Goal: Transaction & Acquisition: Purchase product/service

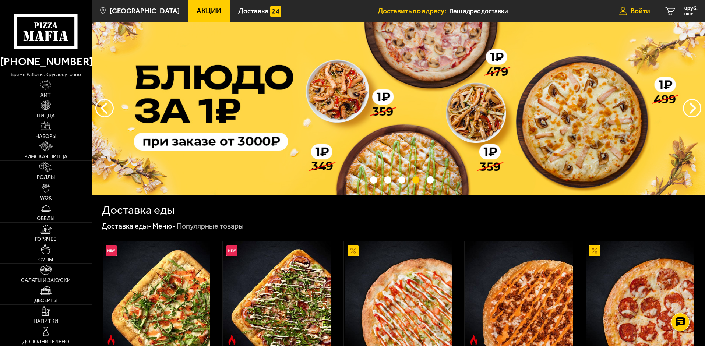
click at [645, 13] on span "Войти" at bounding box center [640, 10] width 20 height 7
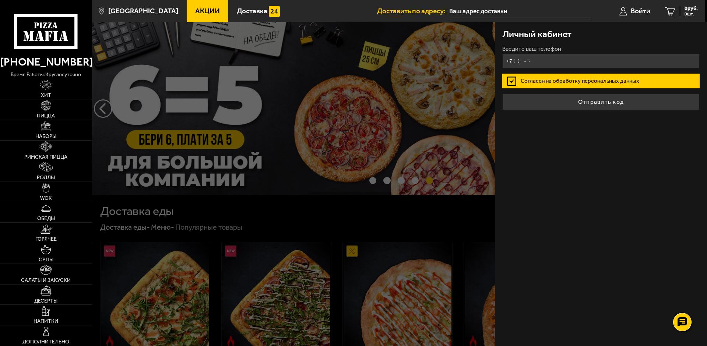
click at [576, 59] on input "+7 ( ) - -" at bounding box center [600, 61] width 197 height 14
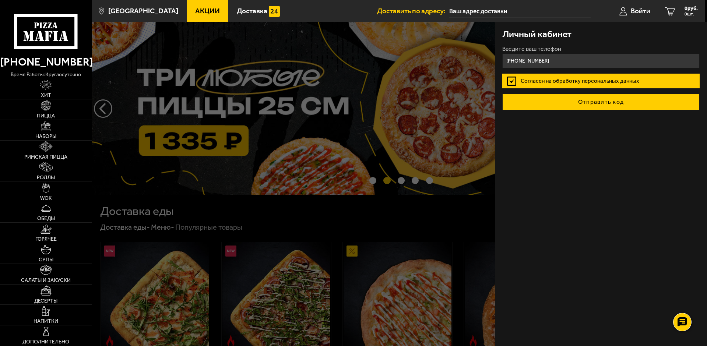
type input "[PHONE_NUMBER]"
click at [650, 106] on button "Отправить код" at bounding box center [600, 102] width 197 height 16
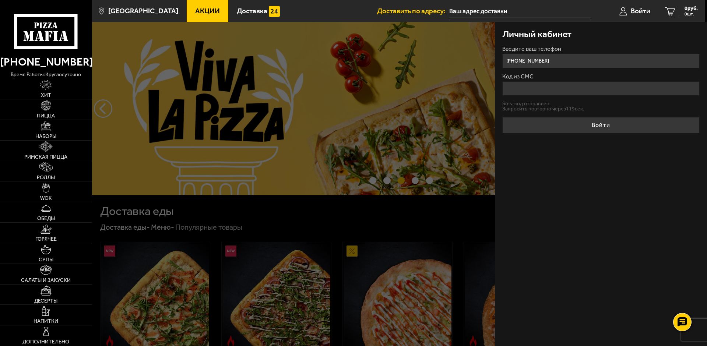
click at [570, 92] on input "Код из СМС" at bounding box center [600, 88] width 197 height 14
click at [569, 91] on input "Код из СМС" at bounding box center [600, 88] width 197 height 14
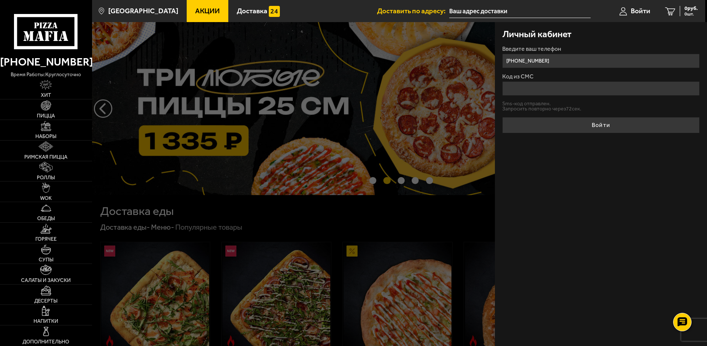
click at [566, 90] on input "Код из СМС" at bounding box center [600, 88] width 197 height 14
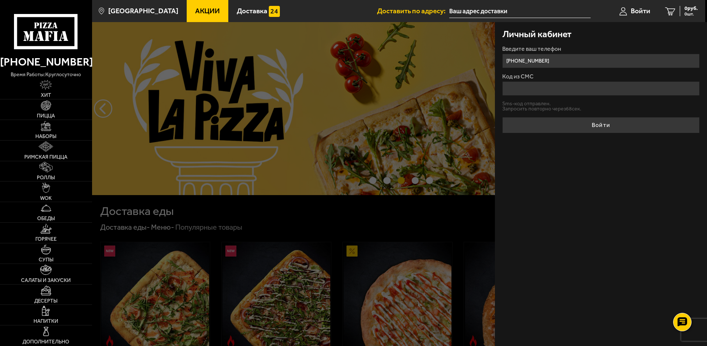
click at [553, 86] on input "Код из СМС" at bounding box center [600, 88] width 197 height 14
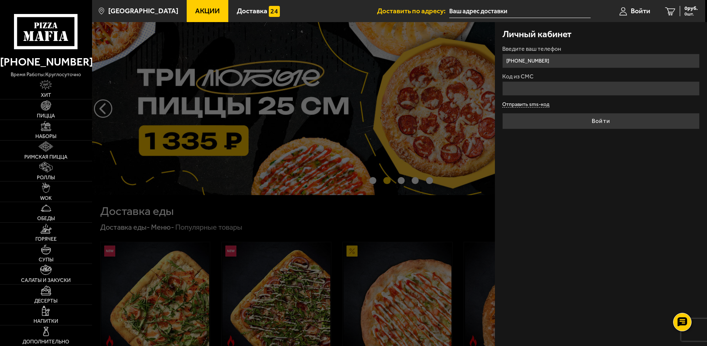
click at [526, 104] on form "Введите ваш телефон [PHONE_NUMBER] Код из СМС Отправить sms-код Войти" at bounding box center [600, 87] width 197 height 83
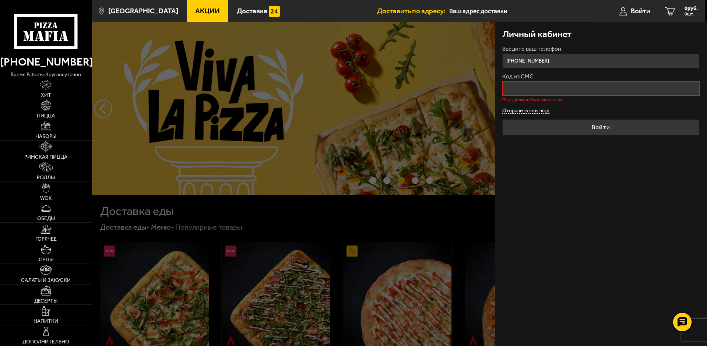
click at [542, 111] on button "Отправить sms-код" at bounding box center [525, 111] width 47 height 6
click at [556, 94] on input "Код из СМС" at bounding box center [600, 88] width 197 height 14
click at [446, 240] on div at bounding box center [445, 195] width 707 height 346
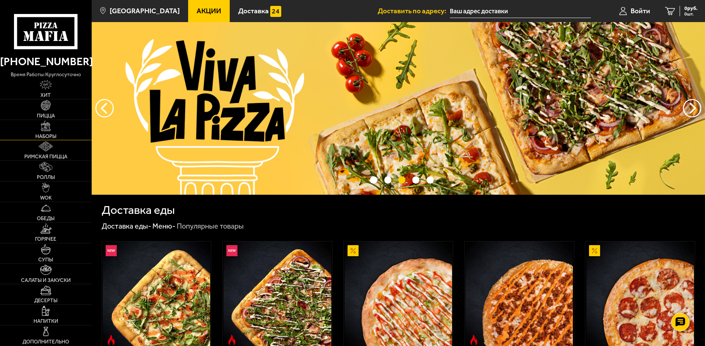
click at [56, 138] on span "Наборы" at bounding box center [45, 136] width 21 height 5
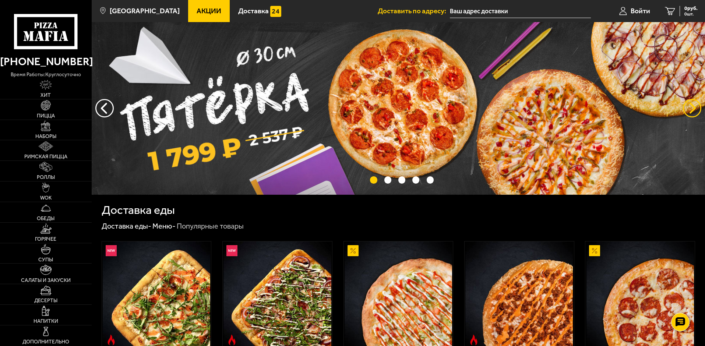
click at [695, 107] on button "предыдущий" at bounding box center [692, 108] width 18 height 18
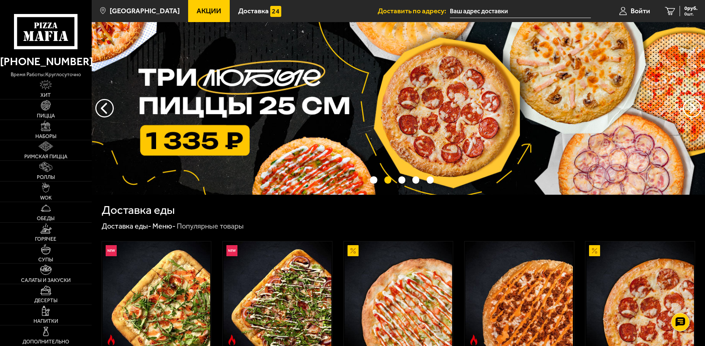
click at [250, 110] on img at bounding box center [398, 108] width 613 height 173
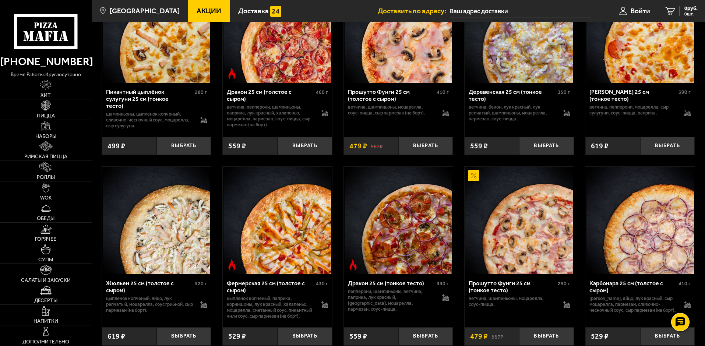
scroll to position [1104, 0]
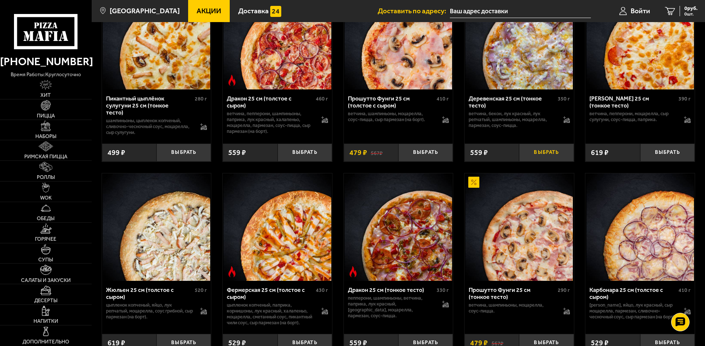
click at [559, 162] on button "Выбрать" at bounding box center [546, 153] width 54 height 18
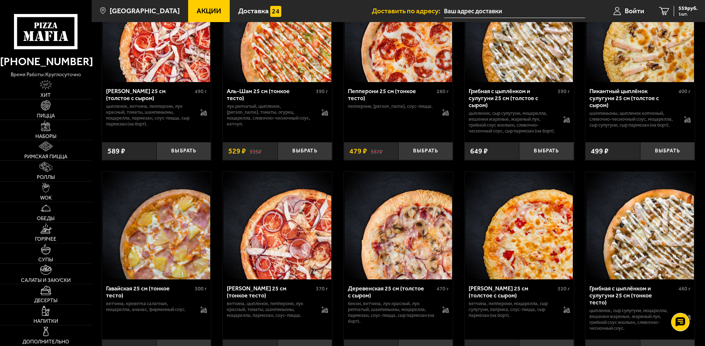
scroll to position [699, 0]
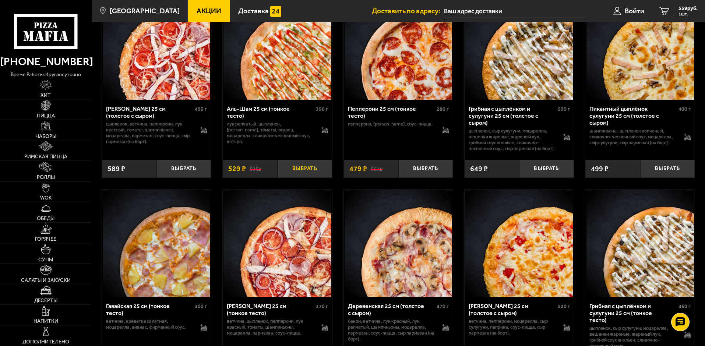
click at [311, 178] on button "Выбрать" at bounding box center [304, 169] width 54 height 18
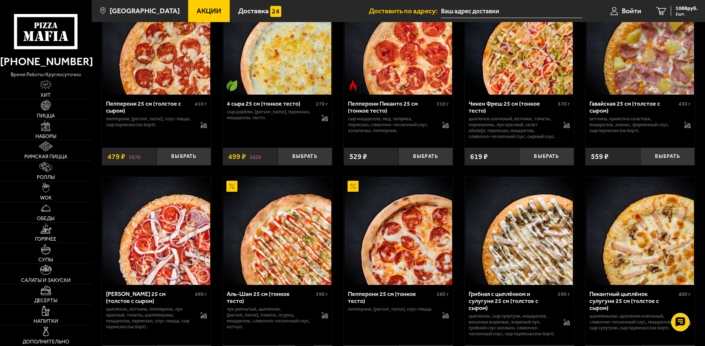
scroll to position [515, 0]
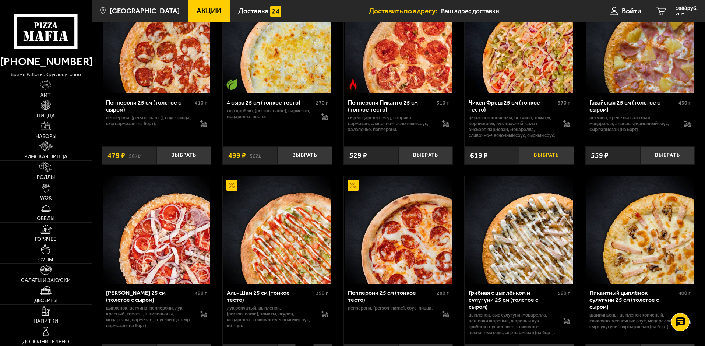
click at [550, 163] on button "Выбрать" at bounding box center [546, 155] width 54 height 18
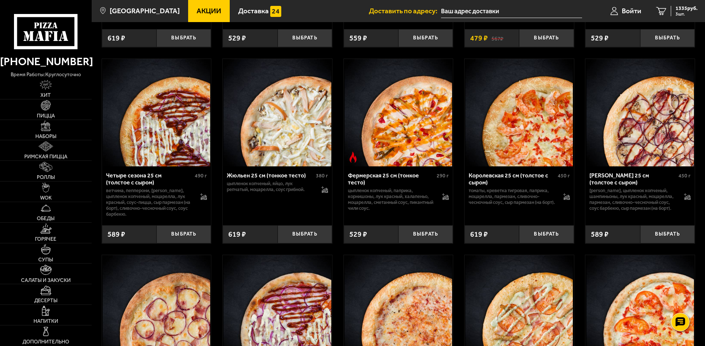
scroll to position [1325, 0]
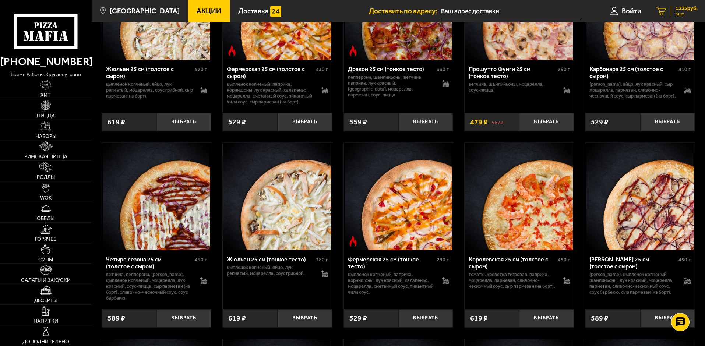
click at [691, 7] on span "1335 руб." at bounding box center [686, 8] width 22 height 5
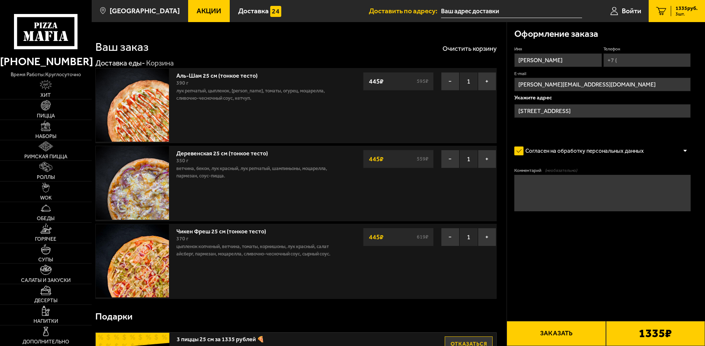
click at [621, 60] on input "Телефон" at bounding box center [646, 60] width 87 height 14
type input "[PHONE_NUMBER]"
click at [562, 10] on input "text" at bounding box center [511, 11] width 141 height 14
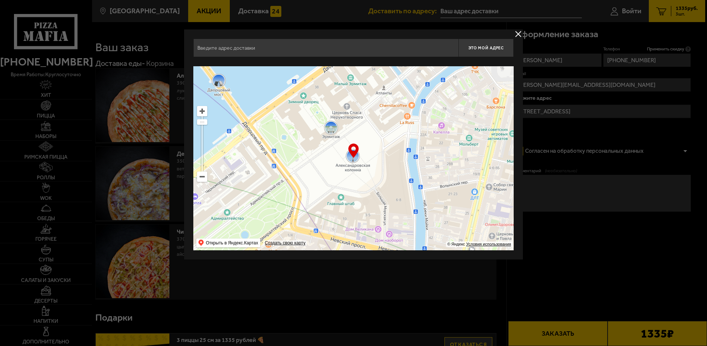
click at [519, 32] on button "delivery type" at bounding box center [517, 33] width 9 height 9
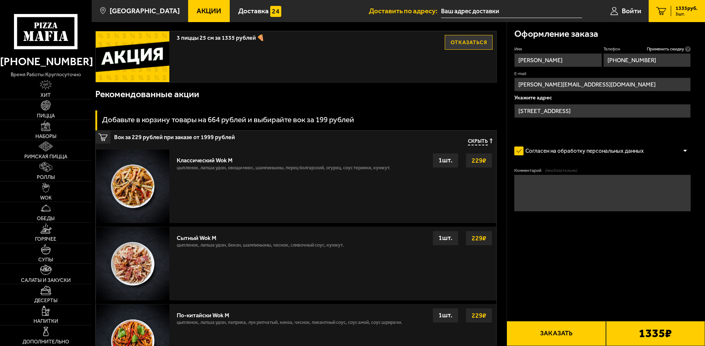
scroll to position [331, 0]
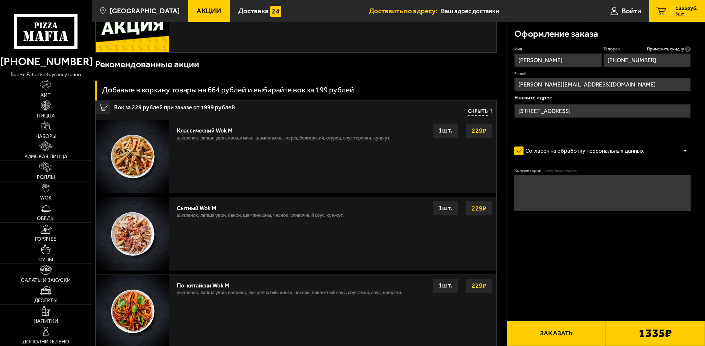
click at [54, 187] on link "WOK" at bounding box center [46, 191] width 92 height 20
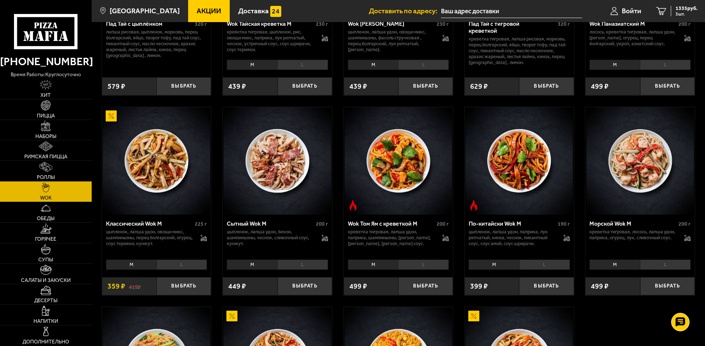
scroll to position [184, 0]
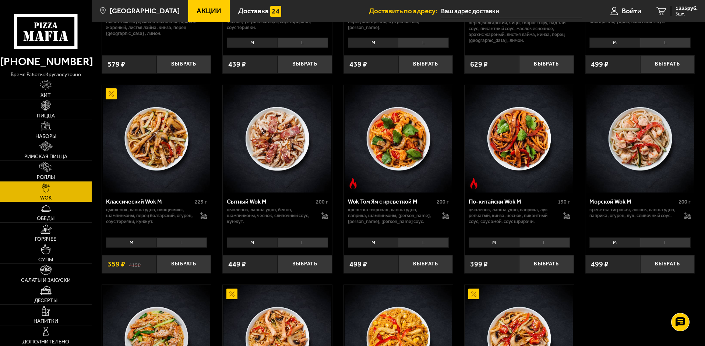
click at [176, 243] on li "L" at bounding box center [181, 242] width 51 height 10
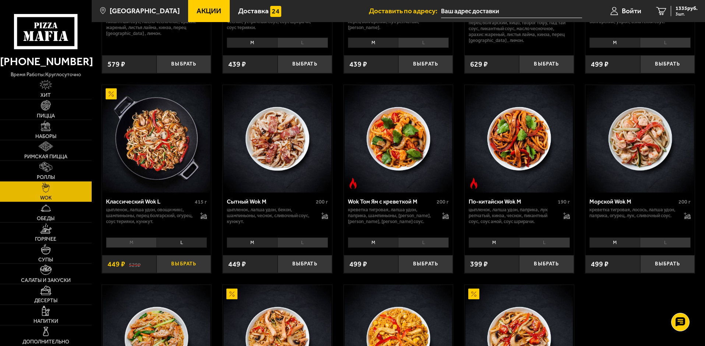
click at [183, 266] on button "Выбрать" at bounding box center [183, 264] width 54 height 18
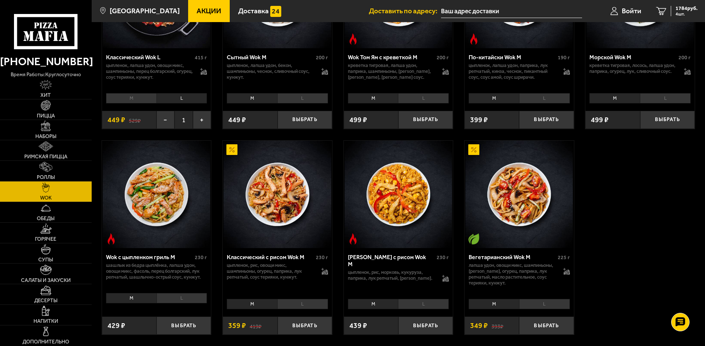
scroll to position [368, 0]
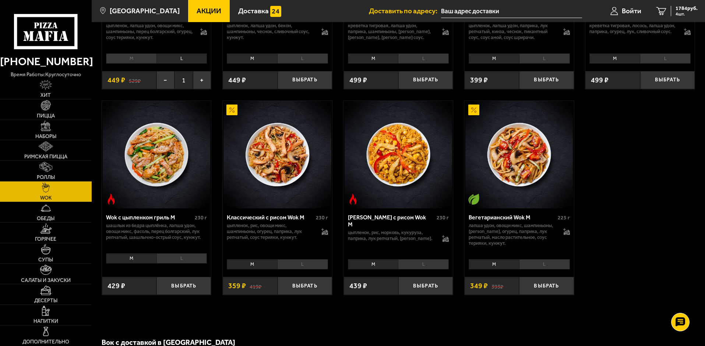
click at [193, 267] on div "M L 0" at bounding box center [156, 261] width 109 height 21
click at [193, 262] on li "L" at bounding box center [181, 258] width 51 height 10
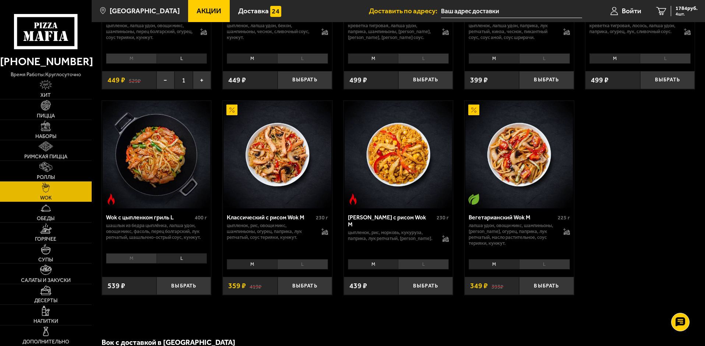
click at [315, 264] on li "L" at bounding box center [302, 264] width 51 height 10
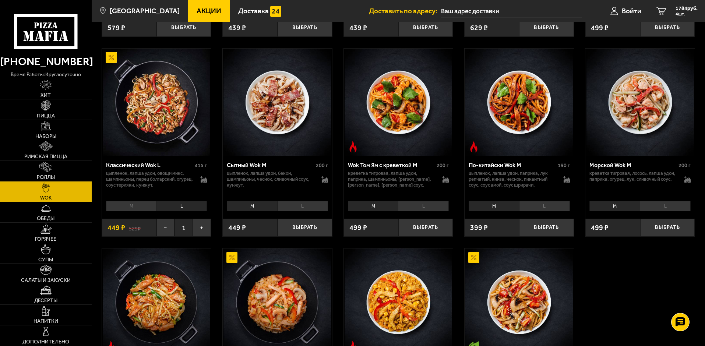
scroll to position [258, 0]
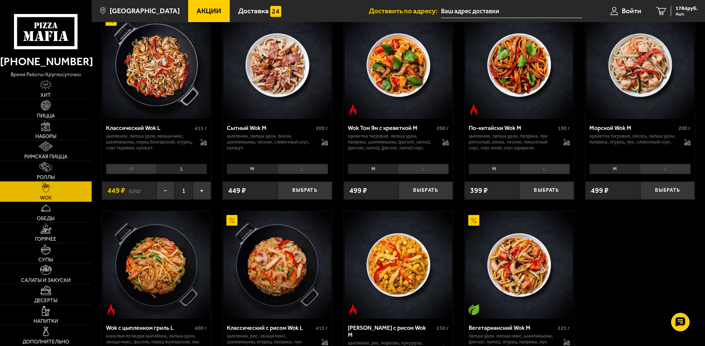
click at [133, 169] on li "M" at bounding box center [131, 169] width 50 height 10
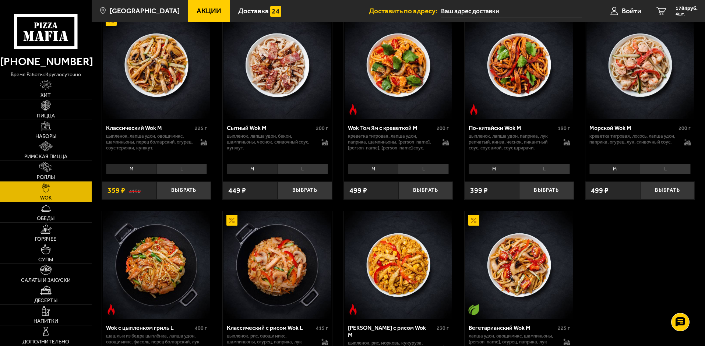
click at [191, 170] on li "L" at bounding box center [181, 169] width 51 height 10
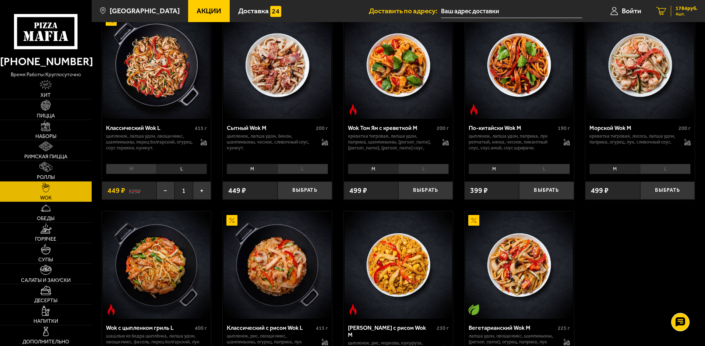
click at [686, 8] on span "1784 руб." at bounding box center [686, 8] width 22 height 5
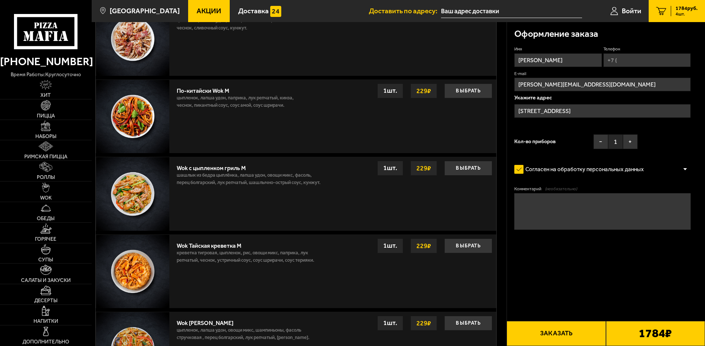
scroll to position [589, 0]
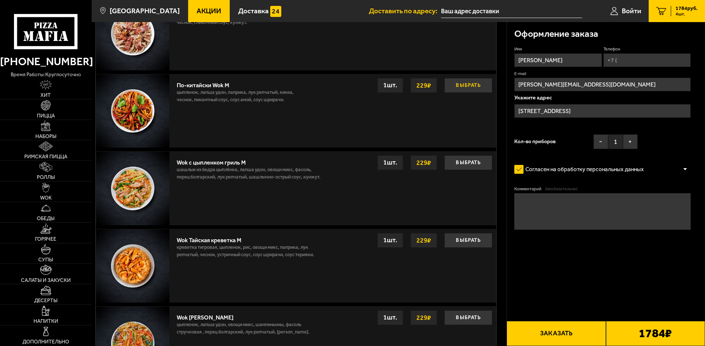
click at [458, 86] on button "Выбрать" at bounding box center [468, 85] width 48 height 15
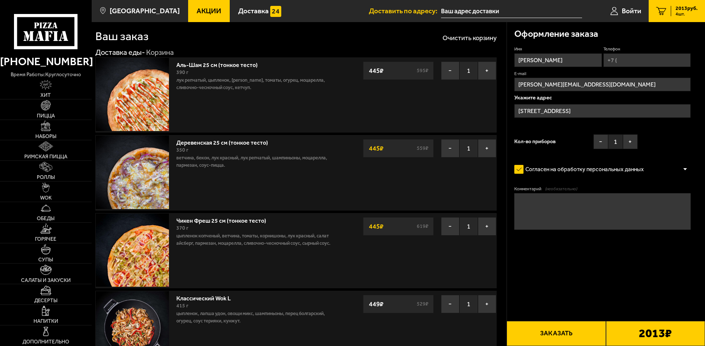
scroll to position [0, 0]
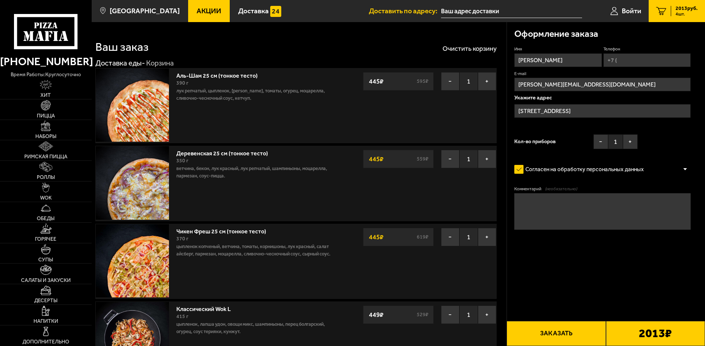
click at [636, 60] on input "Телефон" at bounding box center [646, 60] width 87 height 14
click at [637, 60] on input "Телефон" at bounding box center [646, 60] width 87 height 14
type input "[PHONE_NUMBER]"
click at [673, 48] on span "Применить скидку" at bounding box center [665, 49] width 37 height 6
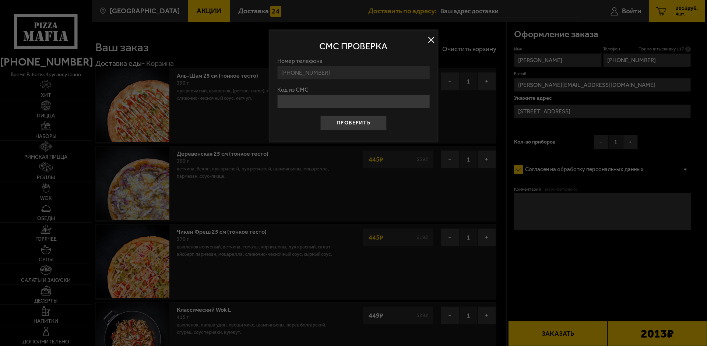
click at [351, 96] on input "Код из СМС" at bounding box center [353, 102] width 152 height 14
click at [549, 268] on div at bounding box center [353, 173] width 707 height 346
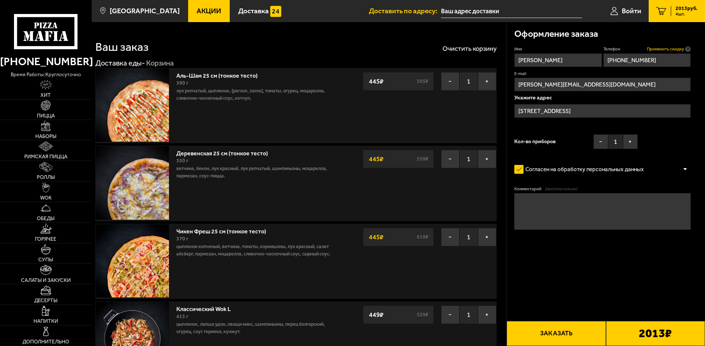
click at [666, 49] on span "Применить скидку" at bounding box center [665, 49] width 37 height 6
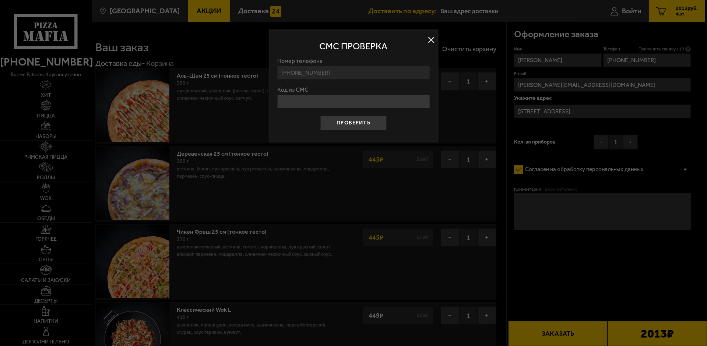
click at [352, 103] on input "Код из СМС" at bounding box center [353, 102] width 152 height 14
click at [633, 144] on div at bounding box center [353, 173] width 707 height 346
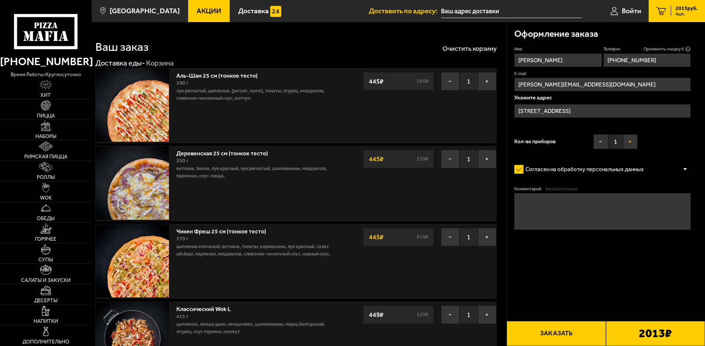
click at [633, 144] on button "+" at bounding box center [630, 141] width 15 height 15
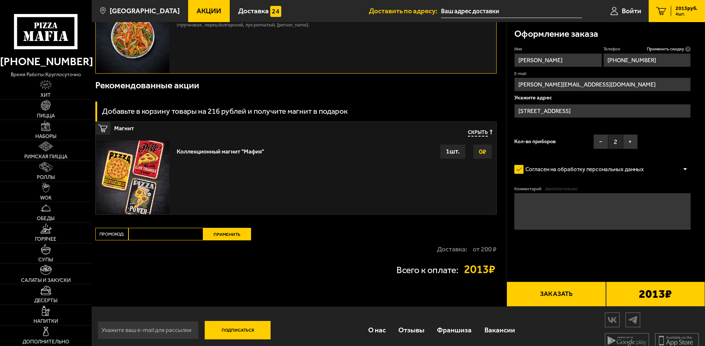
scroll to position [910, 0]
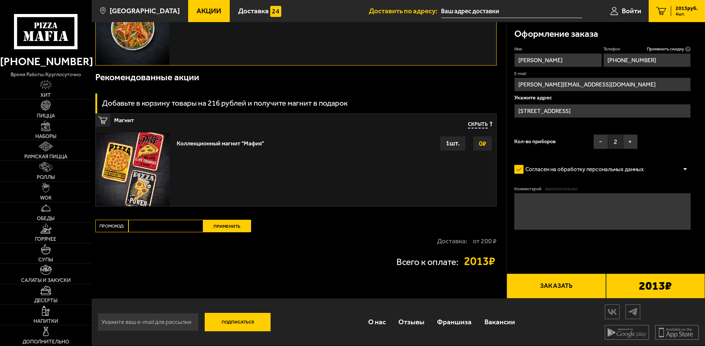
click at [683, 168] on div at bounding box center [684, 170] width 11 height 6
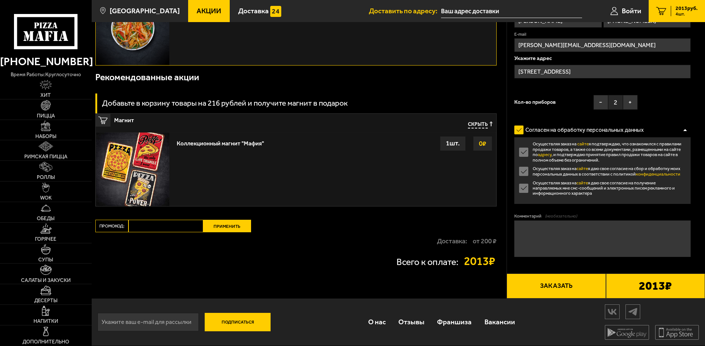
click at [562, 286] on button "Заказать" at bounding box center [555, 285] width 99 height 25
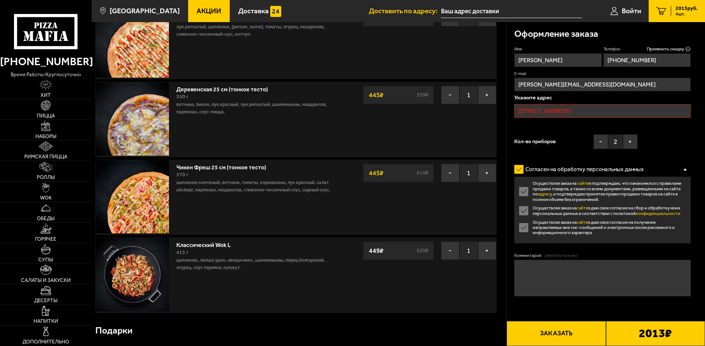
scroll to position [63, 0]
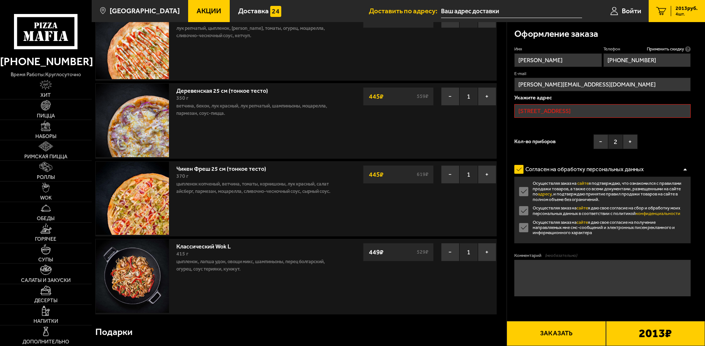
click at [636, 110] on input "[STREET_ADDRESS]" at bounding box center [602, 111] width 176 height 14
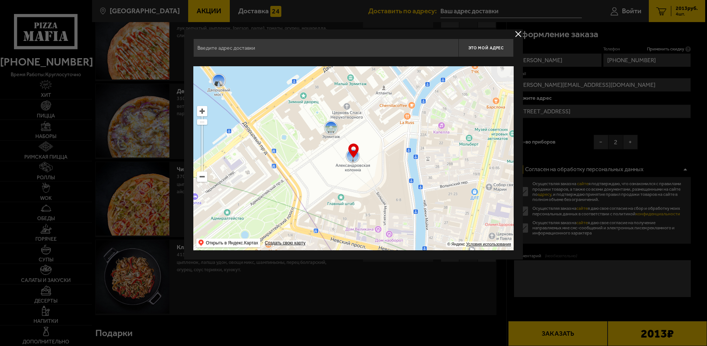
click at [518, 33] on button "delivery type" at bounding box center [517, 33] width 9 height 9
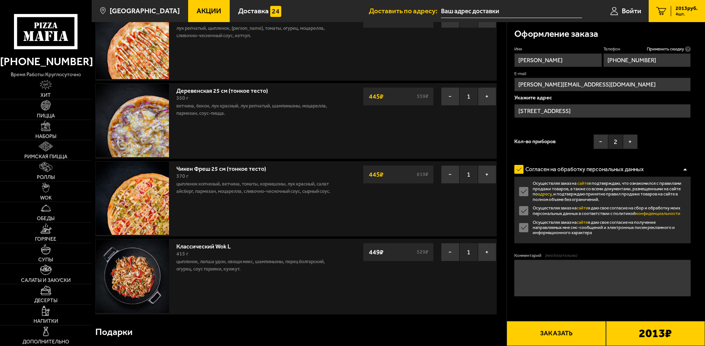
click at [574, 324] on button "Заказать" at bounding box center [555, 333] width 99 height 25
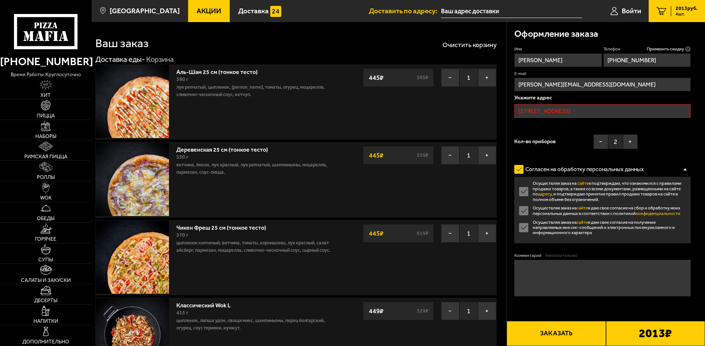
scroll to position [0, 0]
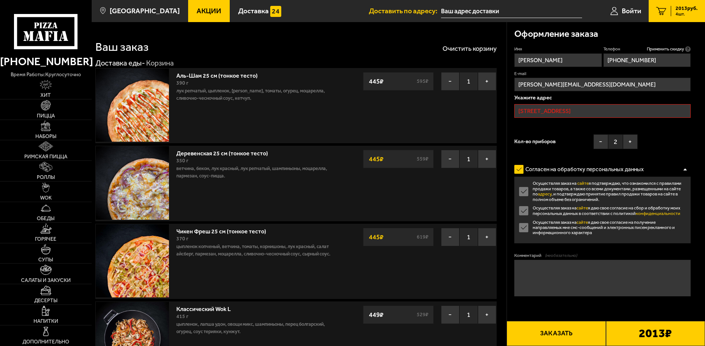
click at [676, 107] on input "[STREET_ADDRESS]" at bounding box center [602, 111] width 176 height 14
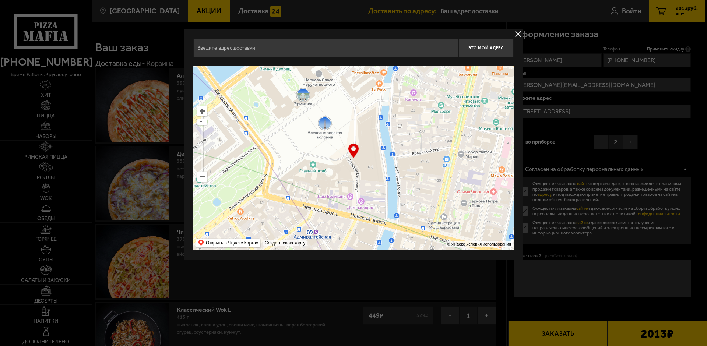
drag, startPoint x: 410, startPoint y: 181, endPoint x: 378, endPoint y: 142, distance: 49.9
click at [378, 142] on ymaps at bounding box center [353, 158] width 320 height 184
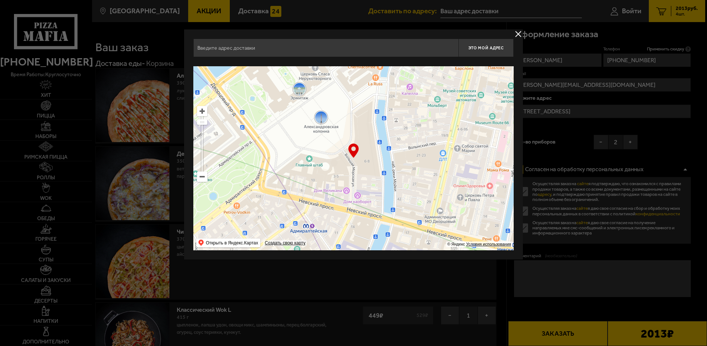
type input "[GEOGRAPHIC_DATA], 6-8"
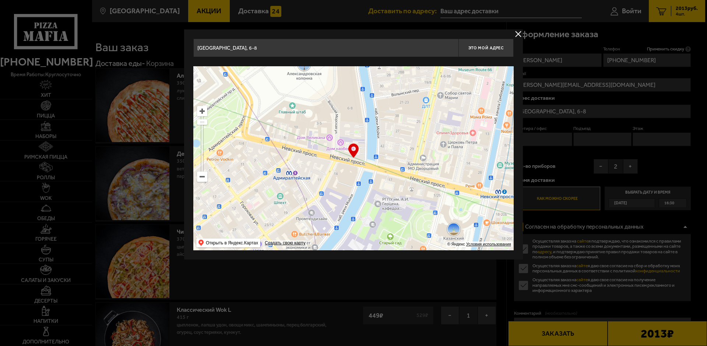
drag, startPoint x: 386, startPoint y: 192, endPoint x: 369, endPoint y: 142, distance: 52.0
click at [369, 142] on ymaps at bounding box center [353, 158] width 320 height 184
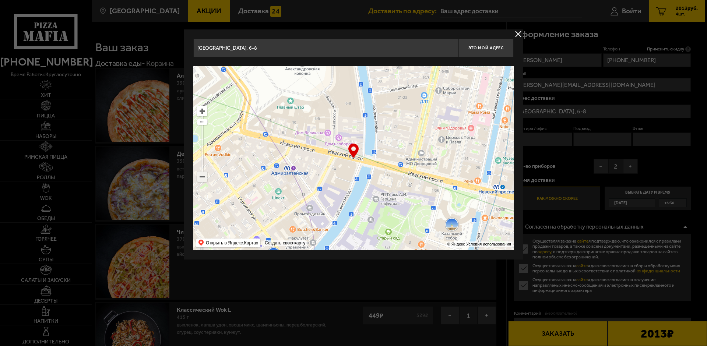
click at [200, 178] on ymaps at bounding box center [202, 177] width 10 height 10
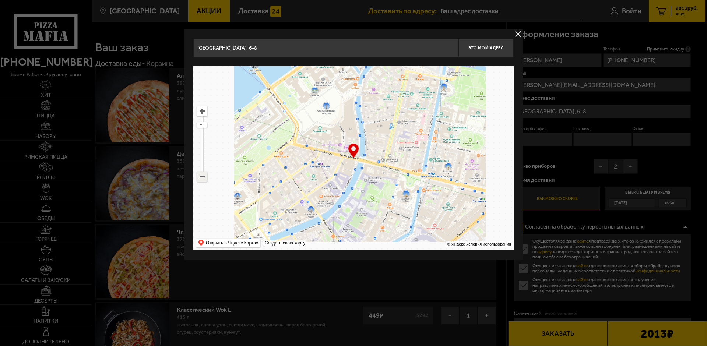
click at [199, 178] on ymaps at bounding box center [202, 177] width 10 height 10
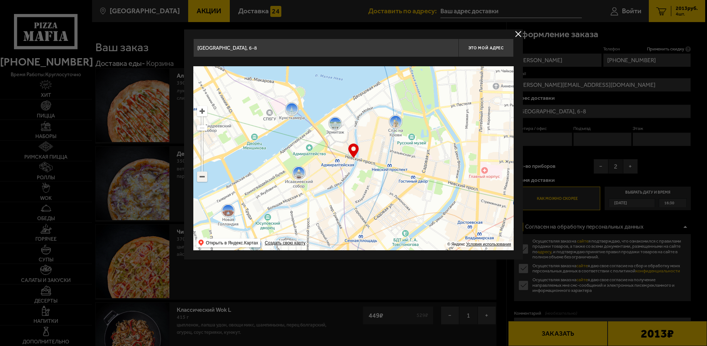
click at [204, 176] on ymaps at bounding box center [202, 177] width 10 height 10
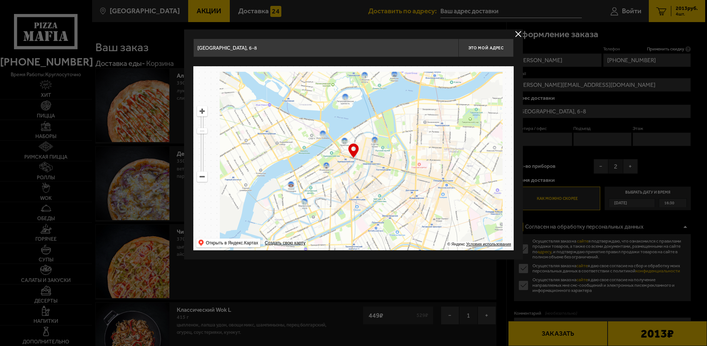
click at [204, 175] on ymaps at bounding box center [202, 177] width 10 height 10
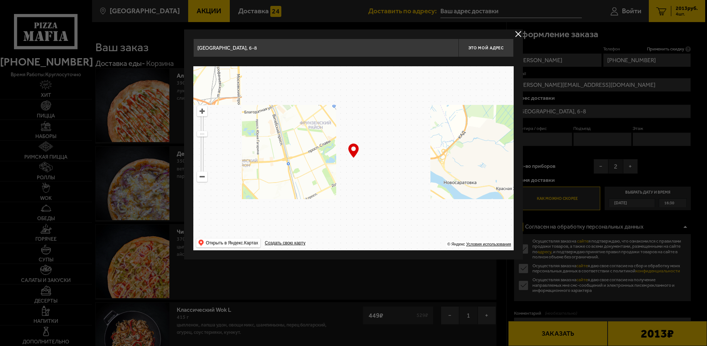
drag, startPoint x: 415, startPoint y: 211, endPoint x: 300, endPoint y: 4, distance: 236.4
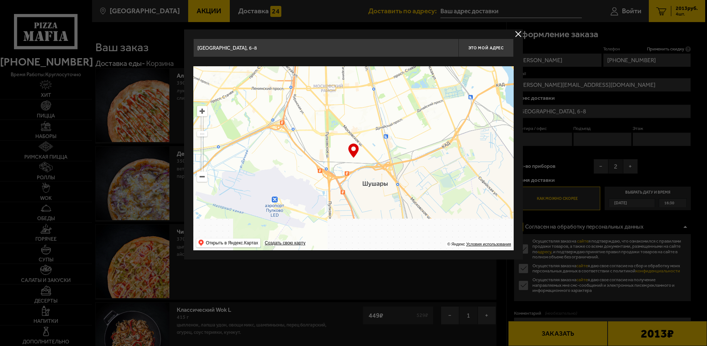
drag, startPoint x: 353, startPoint y: 208, endPoint x: 393, endPoint y: 185, distance: 46.1
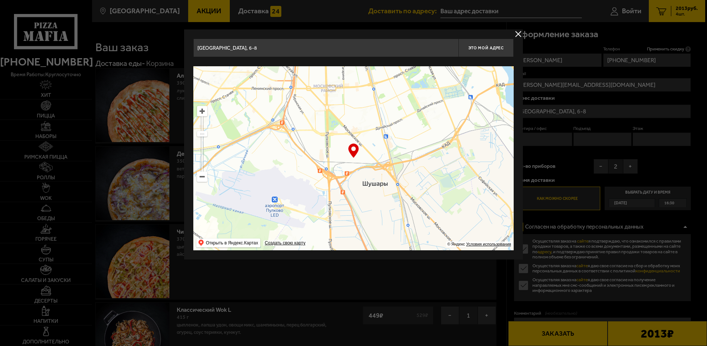
click at [435, 169] on ymaps at bounding box center [353, 158] width 320 height 184
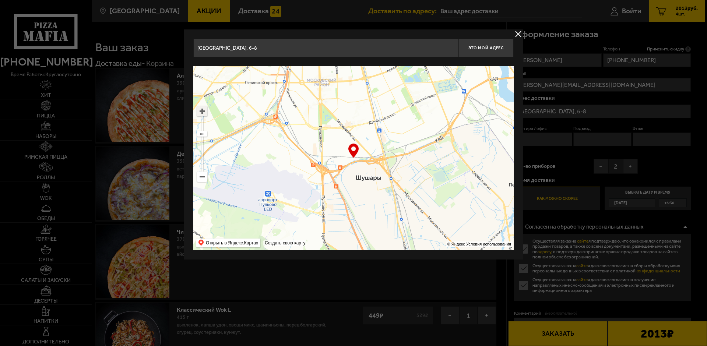
click at [204, 109] on ymaps at bounding box center [202, 111] width 10 height 10
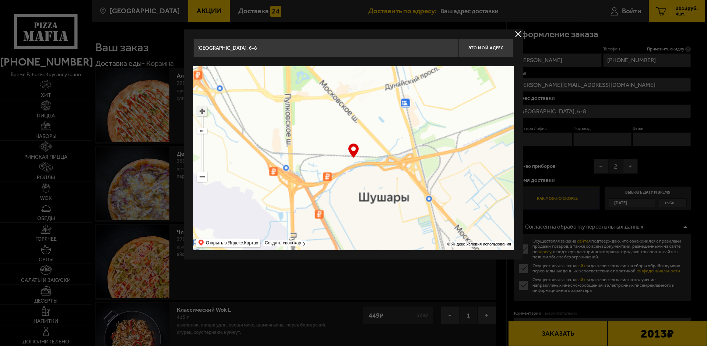
click at [204, 109] on ymaps at bounding box center [202, 111] width 10 height 10
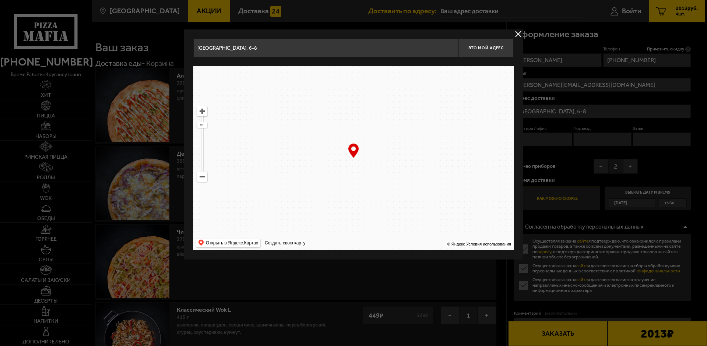
click at [204, 109] on ymaps at bounding box center [202, 111] width 10 height 10
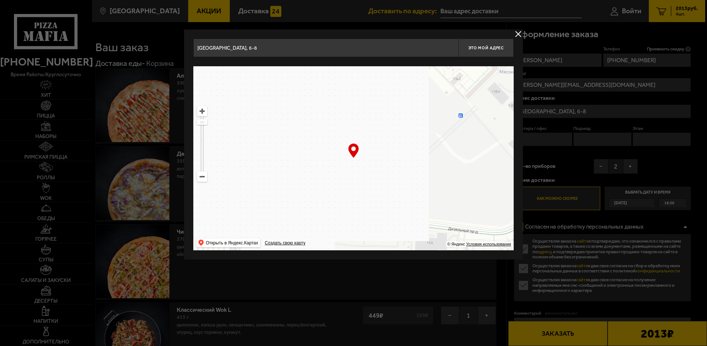
drag, startPoint x: 383, startPoint y: 129, endPoint x: 603, endPoint y: 283, distance: 268.7
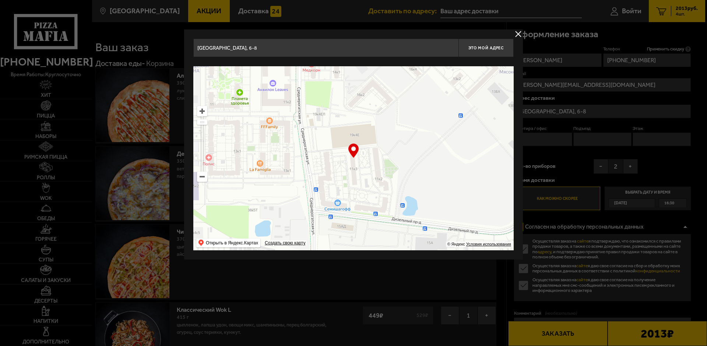
type input "[STREET_ADDRESS]"
click at [293, 45] on input "[STREET_ADDRESS]" at bounding box center [325, 48] width 265 height 18
click at [356, 163] on ymaps at bounding box center [353, 158] width 320 height 184
type input "[STREET_ADDRESS]"
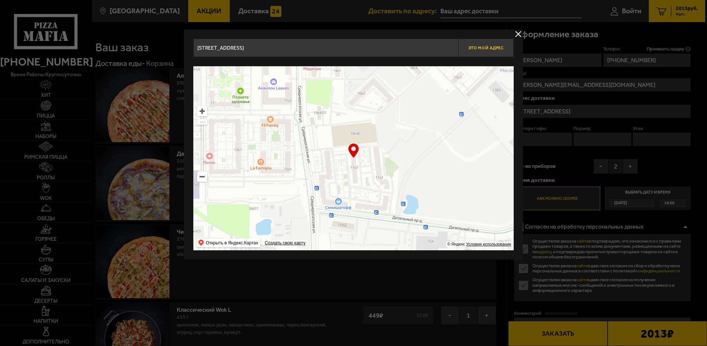
click at [486, 47] on span "Это мой адрес" at bounding box center [485, 48] width 35 height 5
type input "[STREET_ADDRESS]"
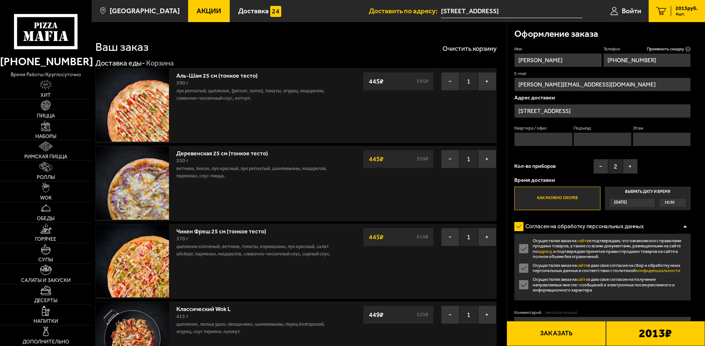
click at [543, 137] on input "Квартира / офис" at bounding box center [543, 139] width 58 height 14
type input "368"
click at [595, 136] on input "Подъезд" at bounding box center [602, 139] width 58 height 14
type input "3"
click at [638, 136] on input "Этаж" at bounding box center [662, 139] width 58 height 14
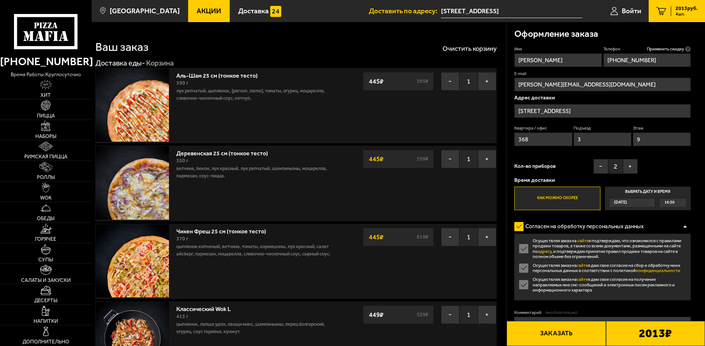
type input "9"
click at [668, 172] on div "Имя [PERSON_NAME] Телефон Применить скидку Вы будете зарегистрированы автоматич…" at bounding box center [602, 128] width 176 height 164
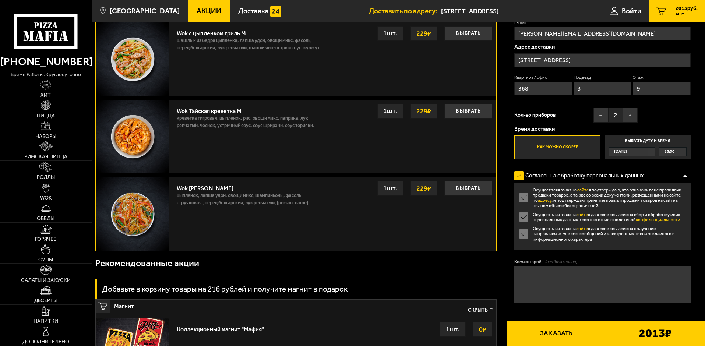
scroll to position [726, 0]
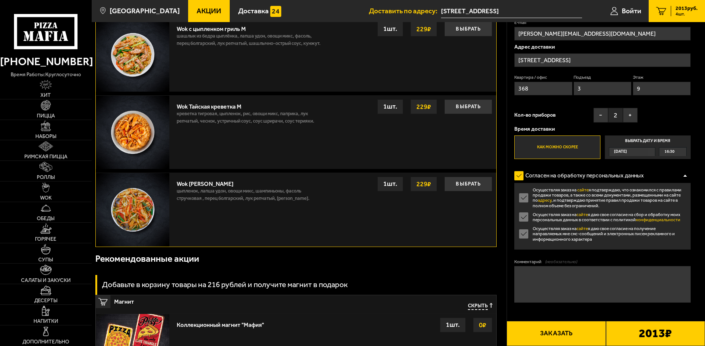
click at [569, 330] on button "Заказать" at bounding box center [555, 333] width 99 height 25
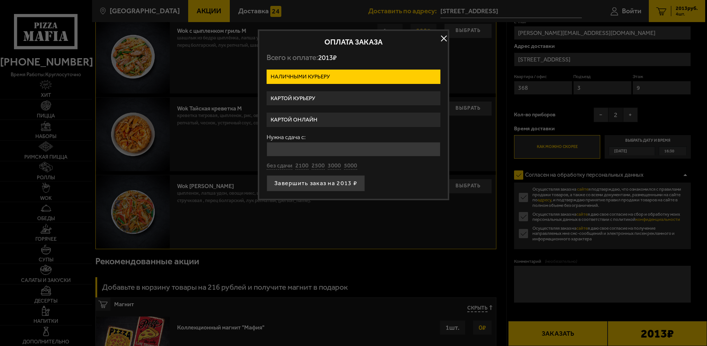
click at [406, 98] on label "Картой курьеру" at bounding box center [353, 98] width 174 height 14
click at [0, 0] on input "Картой курьеру" at bounding box center [0, 0] width 0 height 0
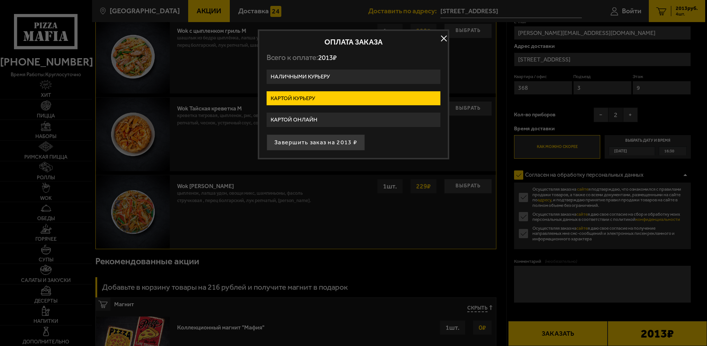
click at [444, 36] on button "button" at bounding box center [443, 38] width 11 height 11
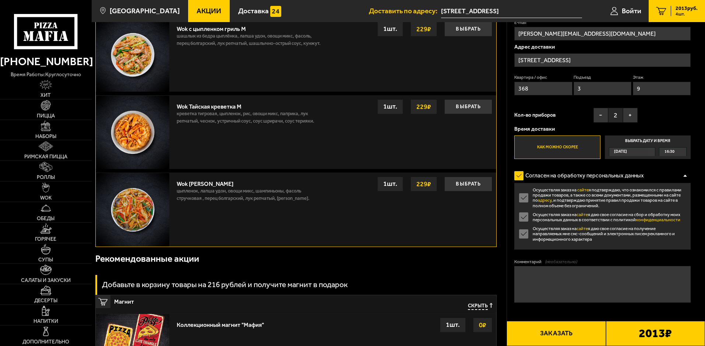
click at [672, 152] on span "16:30" at bounding box center [669, 152] width 10 height 8
click at [0, 0] on input "Выбрать дату и время [DATE] 16:30" at bounding box center [0, 0] width 0 height 0
click at [672, 151] on span "16:30" at bounding box center [669, 152] width 10 height 8
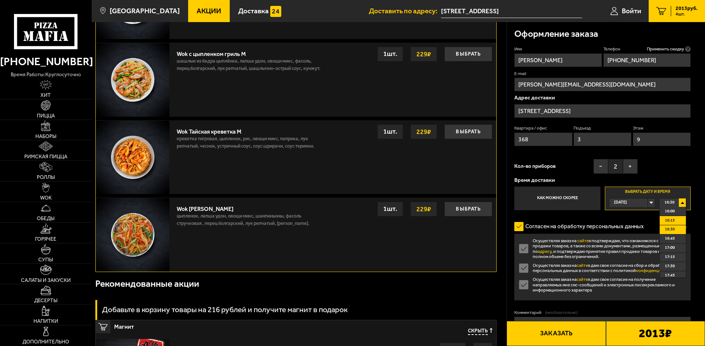
scroll to position [616, 0]
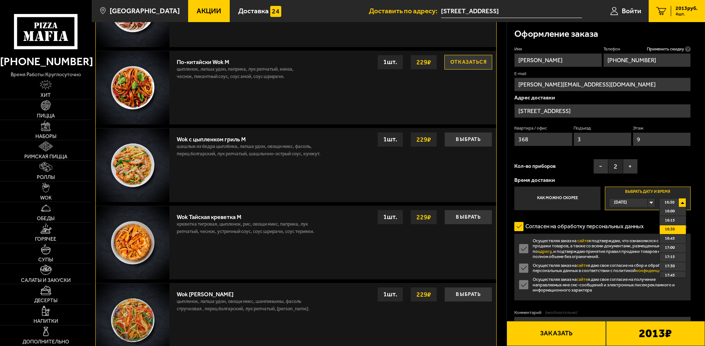
click at [677, 211] on li "16:00" at bounding box center [672, 211] width 26 height 9
click at [684, 201] on div "16:00" at bounding box center [672, 202] width 27 height 8
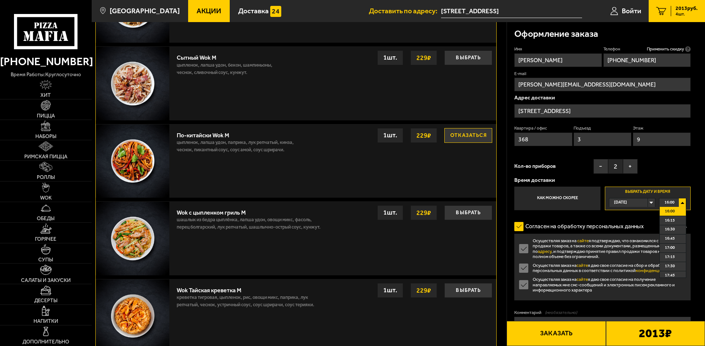
scroll to position [542, 0]
click at [675, 209] on li "16:00" at bounding box center [672, 211] width 26 height 9
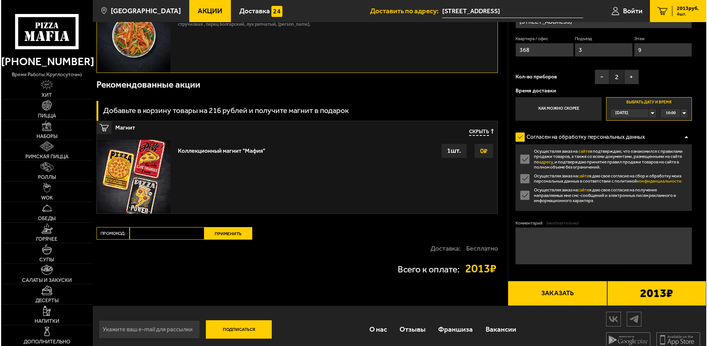
scroll to position [910, 0]
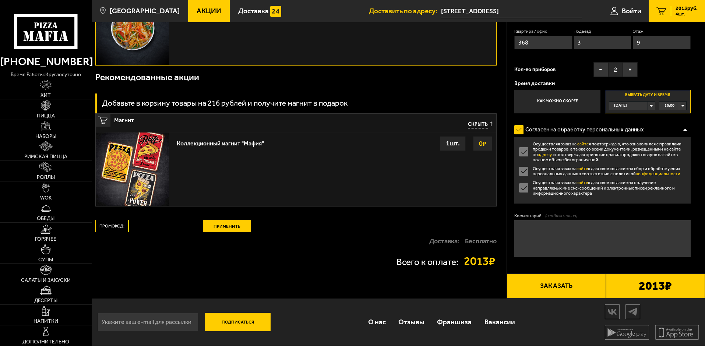
click at [571, 284] on button "Заказать" at bounding box center [555, 285] width 99 height 25
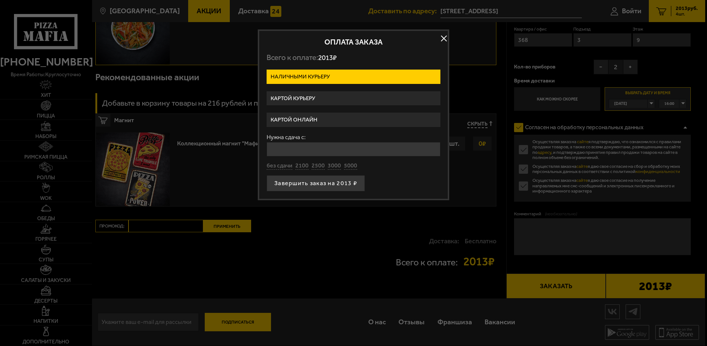
click at [374, 101] on label "Картой курьеру" at bounding box center [353, 98] width 174 height 14
click at [0, 0] on input "Картой курьеру" at bounding box center [0, 0] width 0 height 0
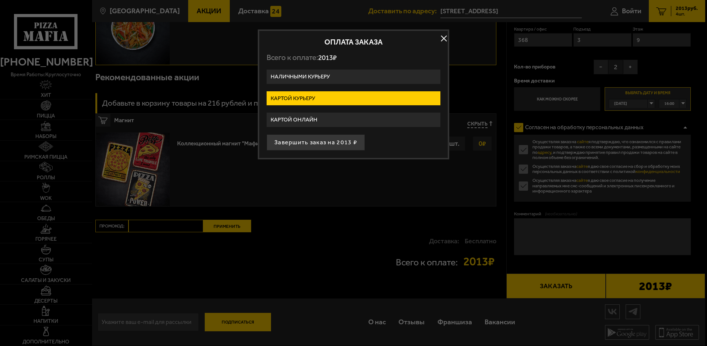
click at [333, 144] on button "Завершить заказ на 2013 ₽" at bounding box center [315, 142] width 98 height 16
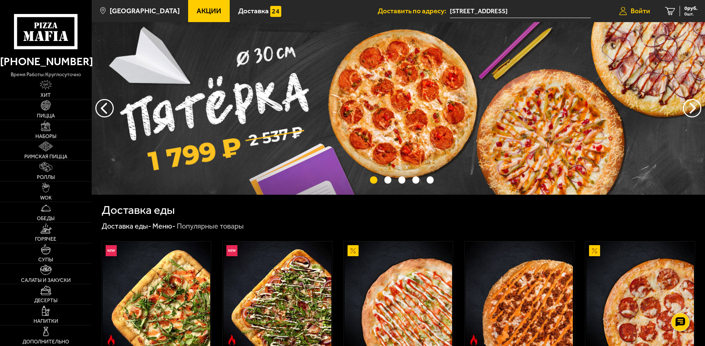
click at [646, 11] on span "Войти" at bounding box center [640, 10] width 20 height 7
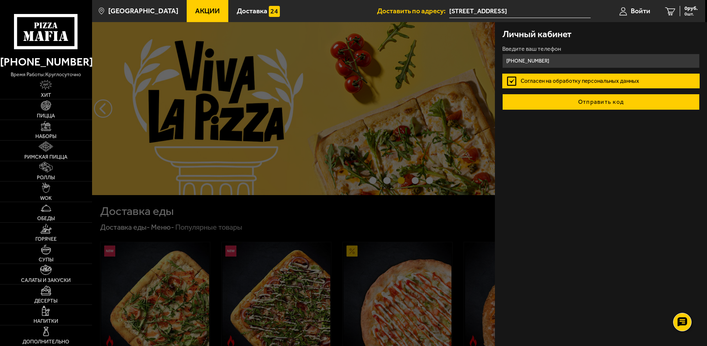
type input "+7 (911) 136-30-19"
click at [646, 102] on button "Отправить код" at bounding box center [600, 102] width 197 height 16
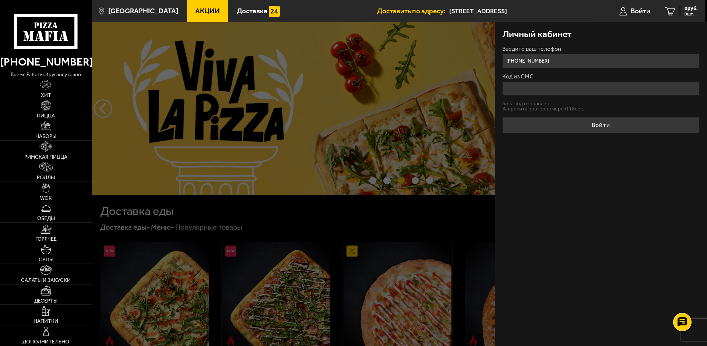
click at [545, 90] on input "Код из СМС" at bounding box center [600, 88] width 197 height 14
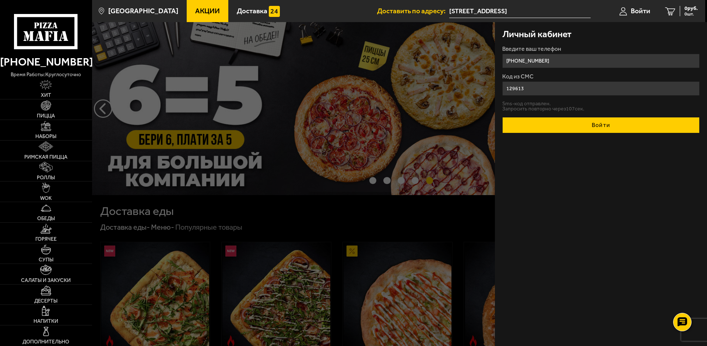
type input "129613"
click at [632, 125] on button "Войти" at bounding box center [600, 125] width 197 height 16
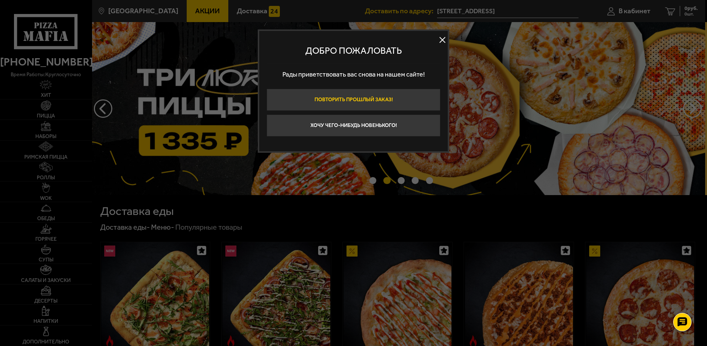
click at [373, 104] on button "Повторить прошлый заказ!" at bounding box center [353, 100] width 174 height 22
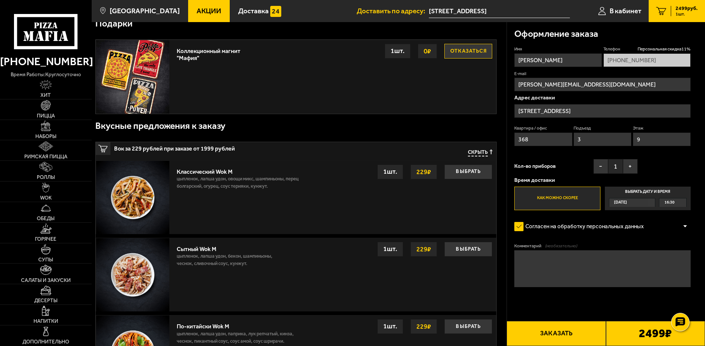
scroll to position [70, 0]
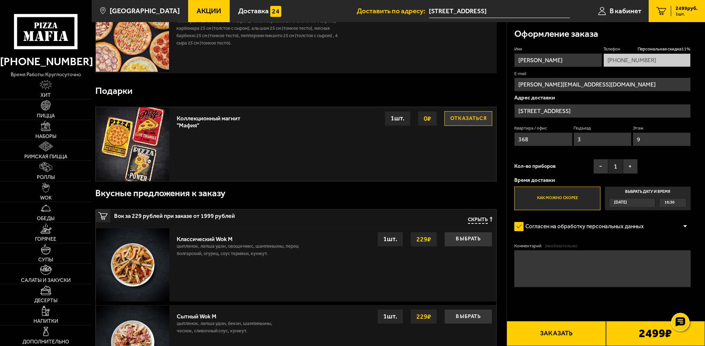
click at [197, 12] on span "Акции" at bounding box center [209, 10] width 25 height 7
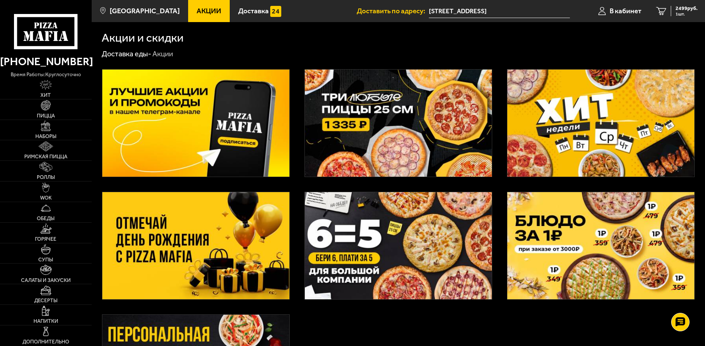
click at [431, 146] on img at bounding box center [398, 123] width 187 height 107
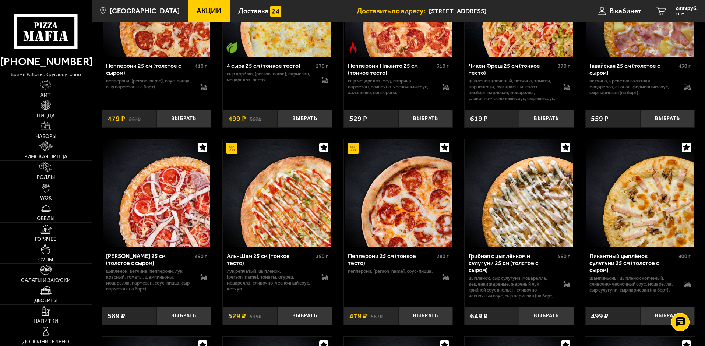
scroll to position [626, 0]
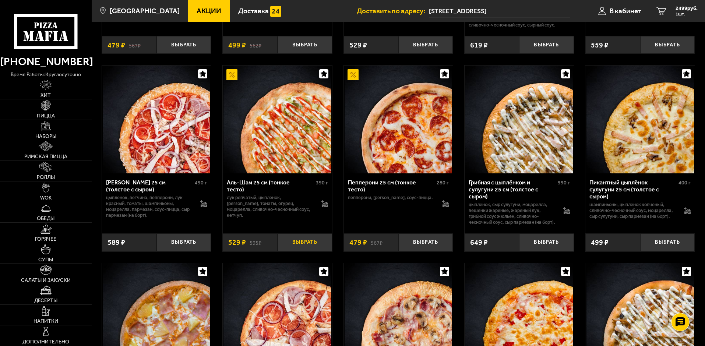
click at [307, 251] on button "Выбрать" at bounding box center [304, 242] width 54 height 18
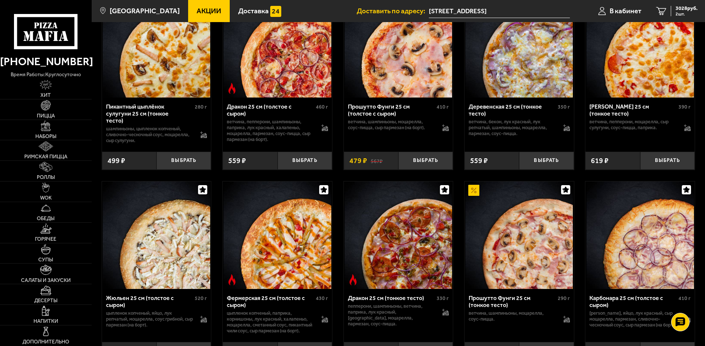
scroll to position [1104, 0]
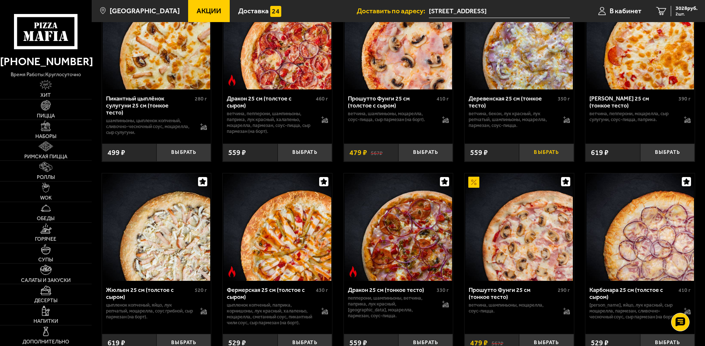
click at [542, 162] on button "Выбрать" at bounding box center [546, 153] width 54 height 18
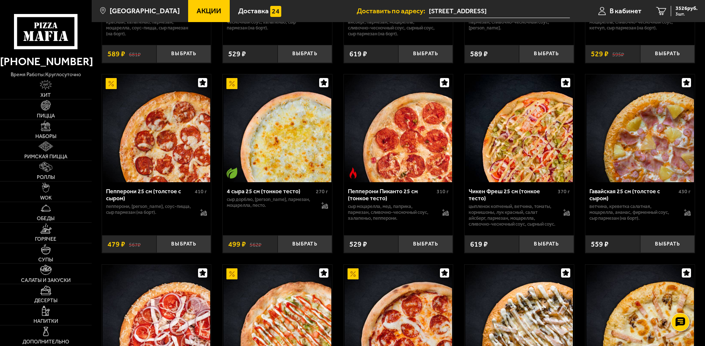
scroll to position [435, 0]
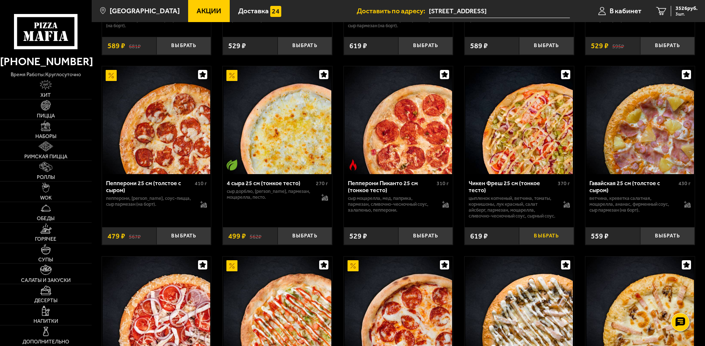
click at [553, 245] on button "Выбрать" at bounding box center [546, 236] width 54 height 18
click at [53, 197] on link "WOK" at bounding box center [46, 191] width 92 height 20
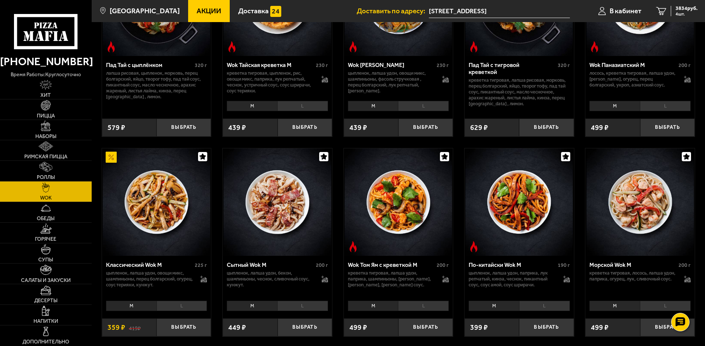
scroll to position [147, 0]
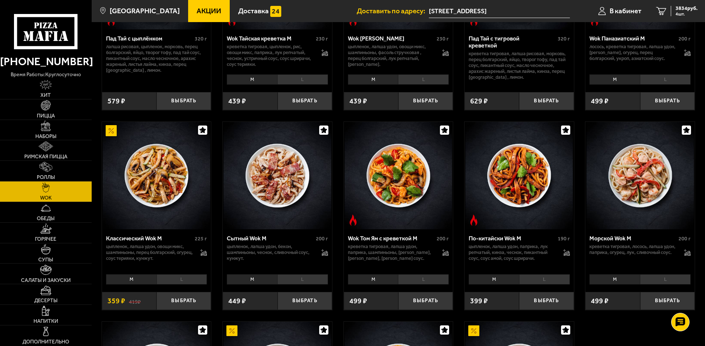
click at [177, 283] on li "L" at bounding box center [181, 279] width 51 height 10
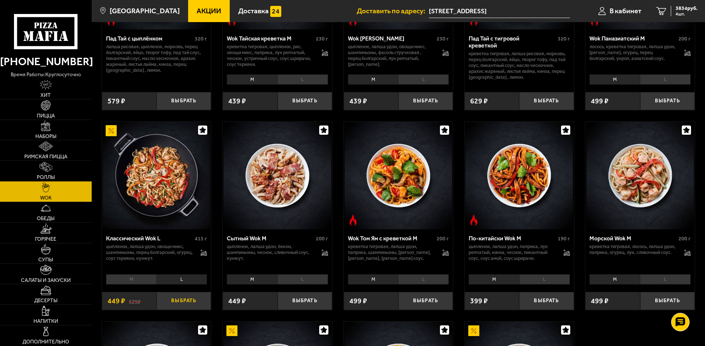
click at [181, 302] on button "Выбрать" at bounding box center [183, 301] width 54 height 18
click at [661, 13] on icon "5" at bounding box center [661, 11] width 10 height 8
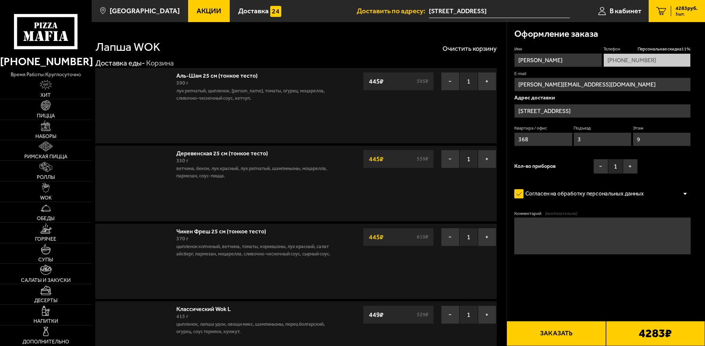
type input "[STREET_ADDRESS]"
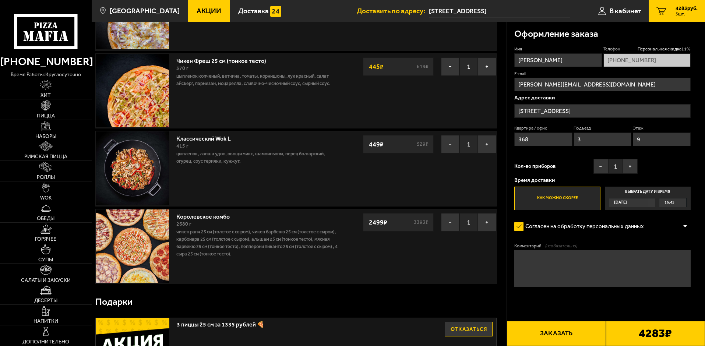
scroll to position [221, 0]
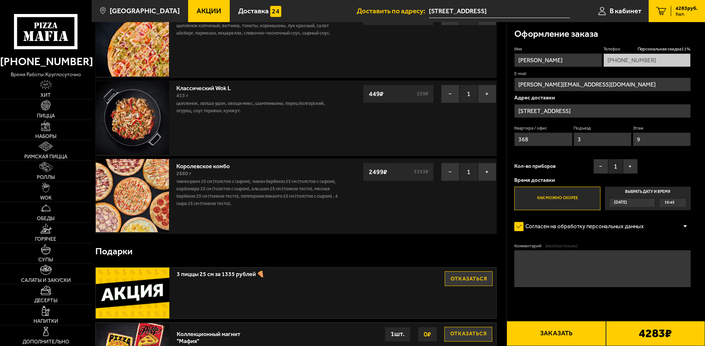
drag, startPoint x: 452, startPoint y: 173, endPoint x: 382, endPoint y: 226, distance: 87.4
click at [452, 172] on button "−" at bounding box center [450, 172] width 18 height 18
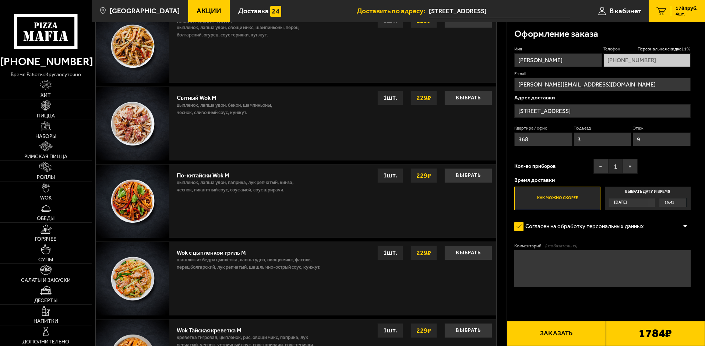
scroll to position [478, 0]
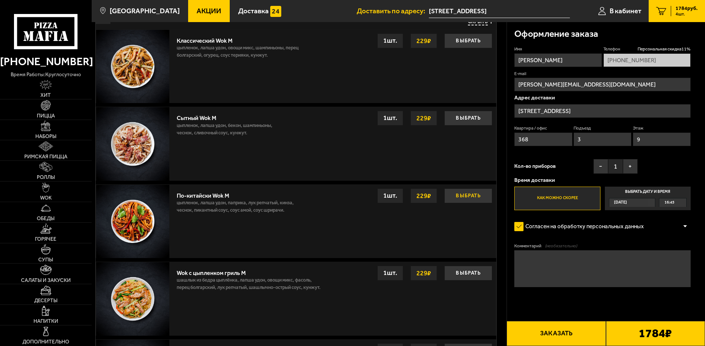
click at [468, 197] on button "Выбрать" at bounding box center [468, 195] width 48 height 15
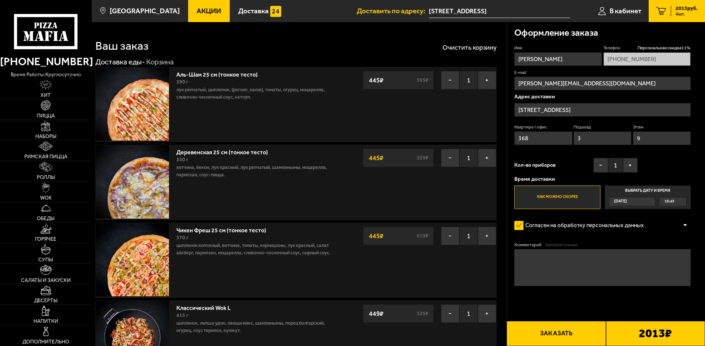
scroll to position [0, 0]
